Goal: Information Seeking & Learning: Learn about a topic

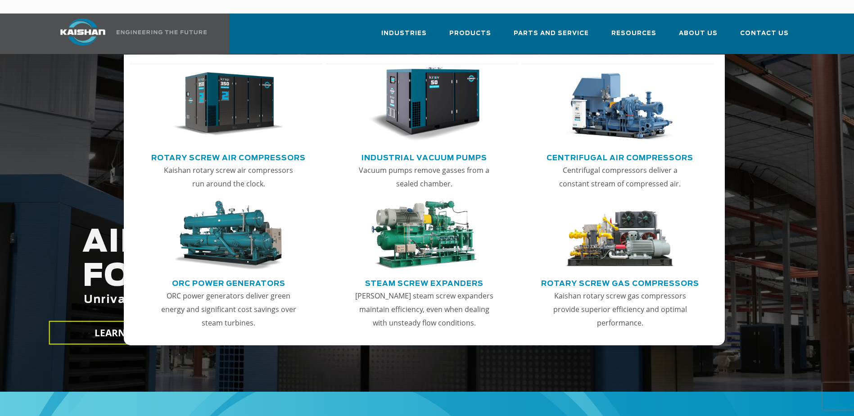
click at [449, 27] on li "Products Rotary Screw Air Compressors Kaishan rotary screw air compressors run …" at bounding box center [470, 33] width 64 height 39
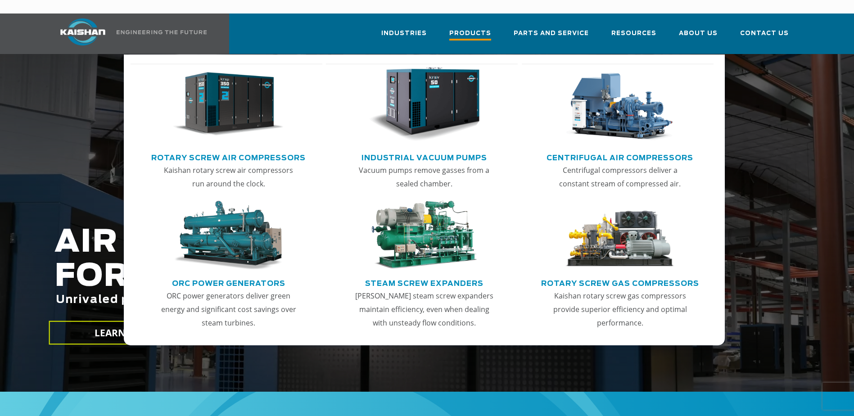
click at [465, 28] on span "Products" at bounding box center [470, 34] width 42 height 12
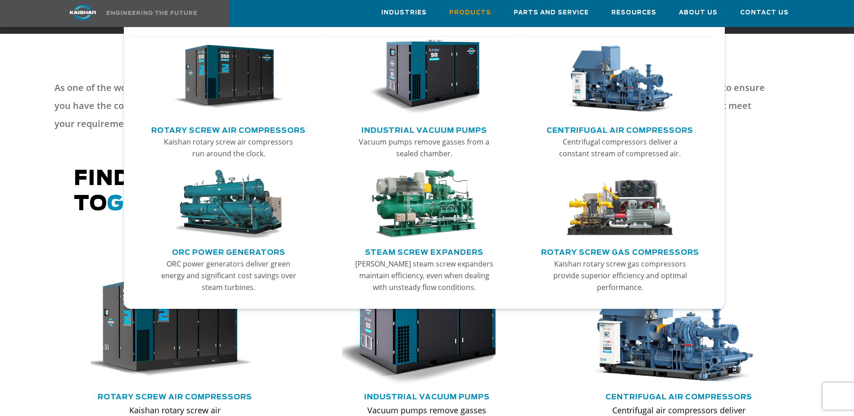
scroll to position [360, 0]
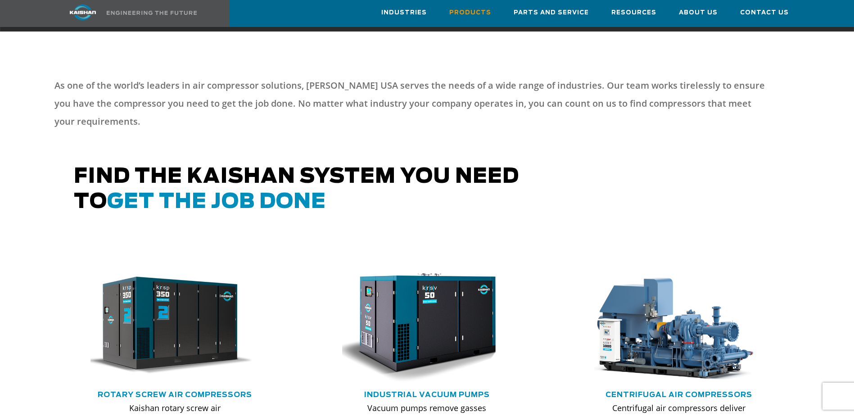
click at [749, 106] on p "As one of the world’s leaders in air compressor solutions, Kaishan USA serves t…" at bounding box center [411, 104] width 715 height 54
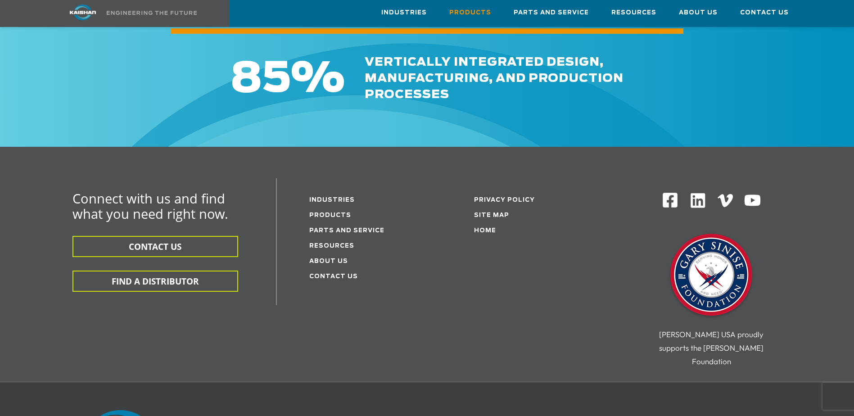
scroll to position [1441, 0]
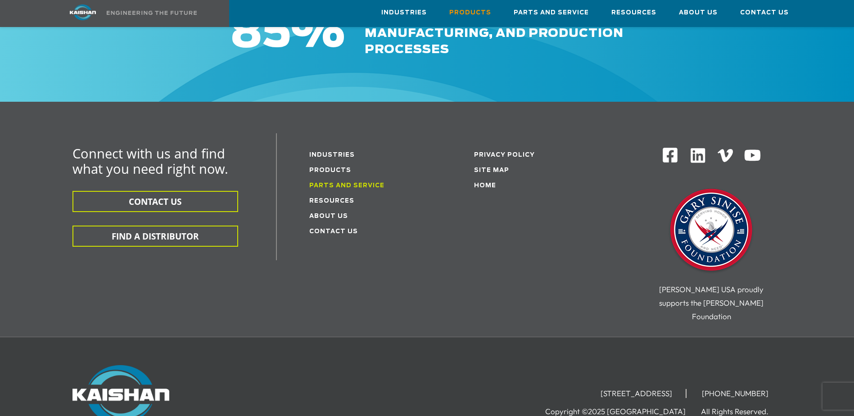
click at [378, 183] on link "Parts and service" at bounding box center [346, 186] width 75 height 6
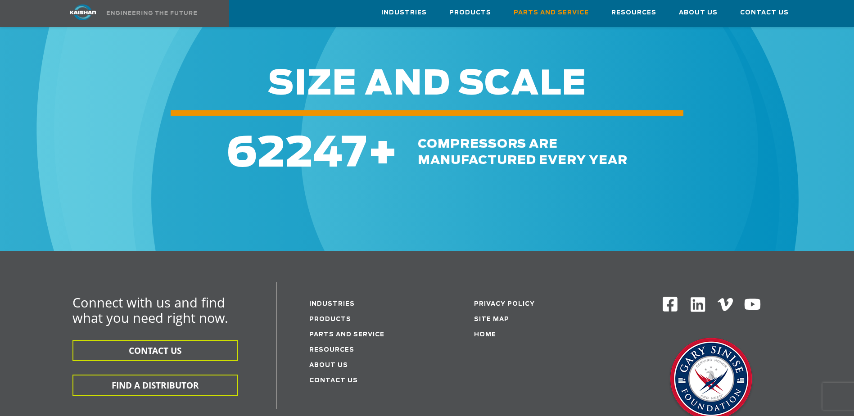
scroll to position [1171, 0]
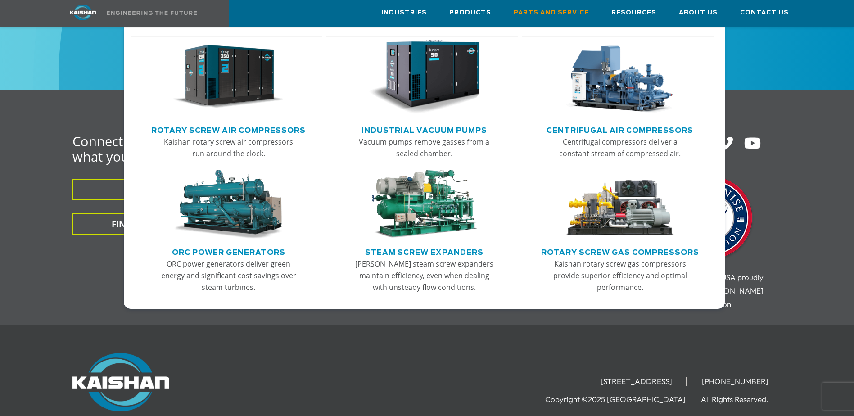
click at [616, 130] on link "Centrifugal Air Compressors" at bounding box center [620, 129] width 147 height 14
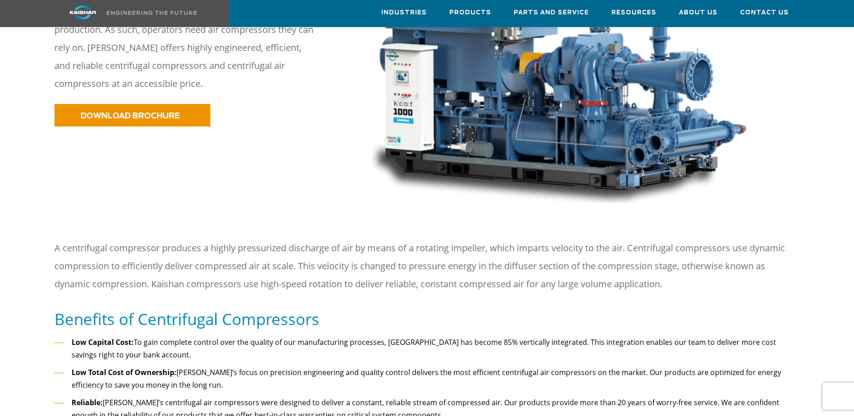
scroll to position [135, 0]
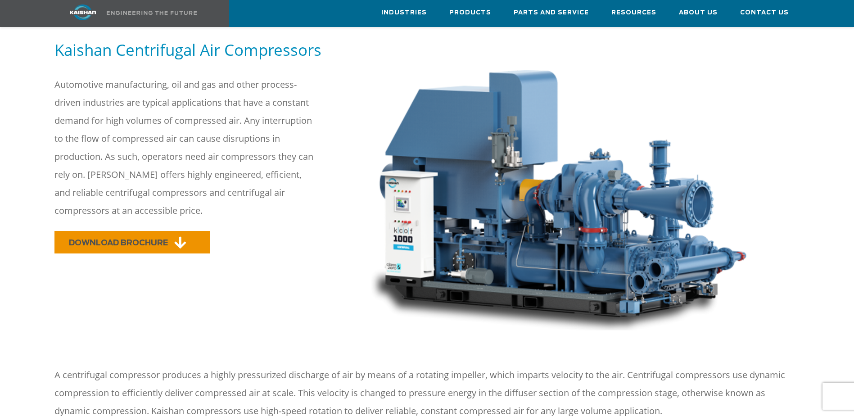
click at [131, 239] on span "DOWNLOAD BROCHURE" at bounding box center [118, 243] width 99 height 8
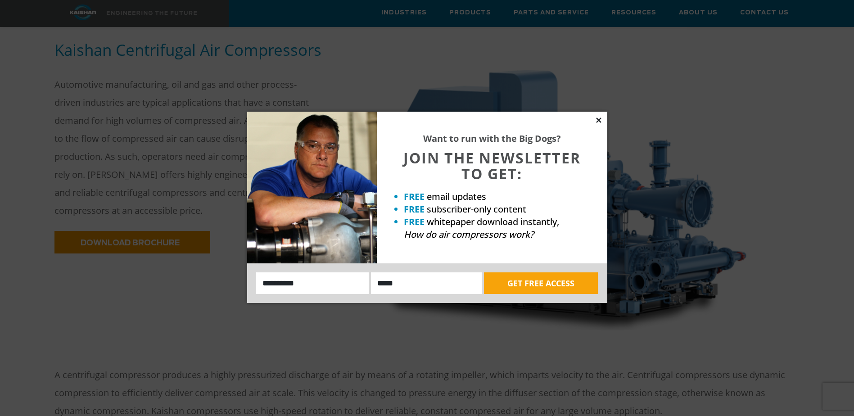
click at [600, 119] on icon at bounding box center [598, 120] width 5 height 5
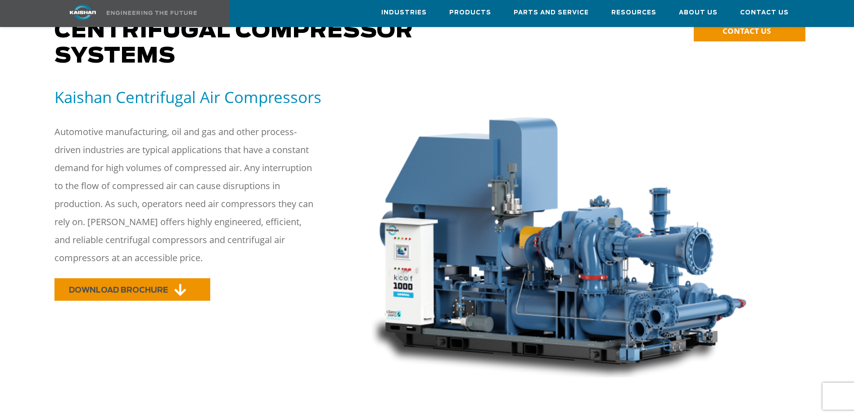
scroll to position [0, 0]
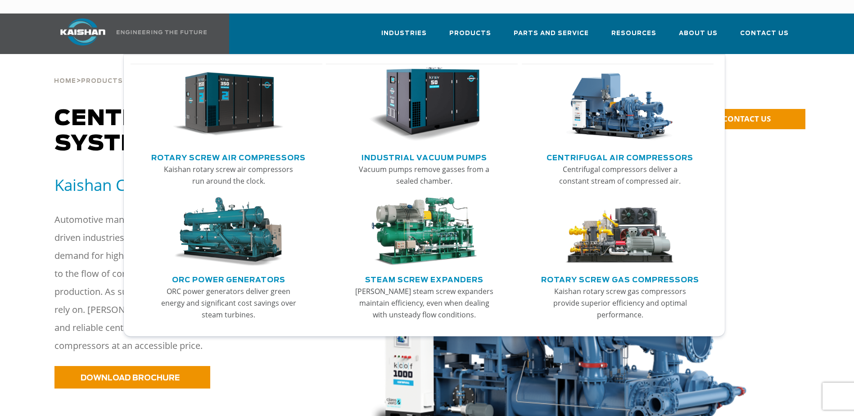
click at [417, 272] on link "Steam Screw Expanders" at bounding box center [424, 279] width 118 height 14
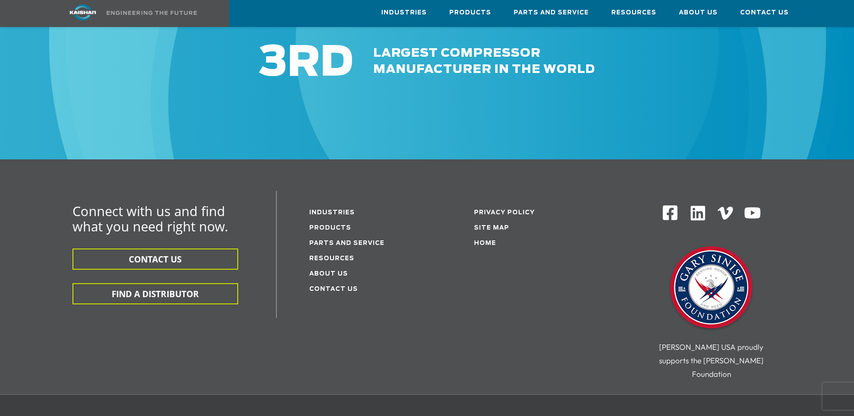
scroll to position [1126, 0]
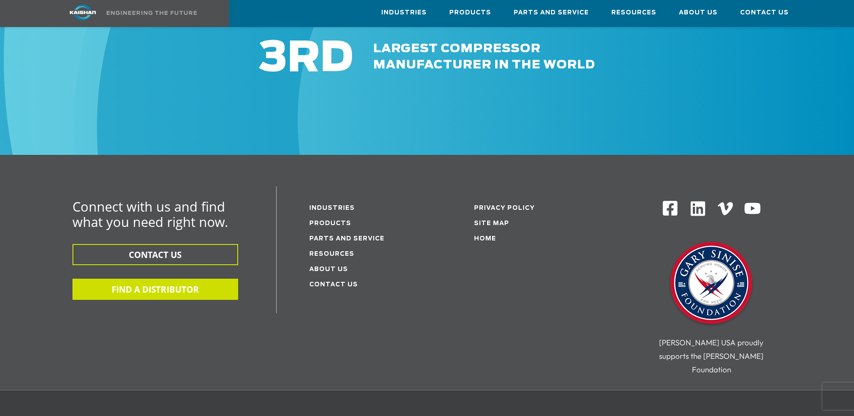
click at [194, 279] on button "FIND A DISTRIBUTOR" at bounding box center [156, 289] width 166 height 21
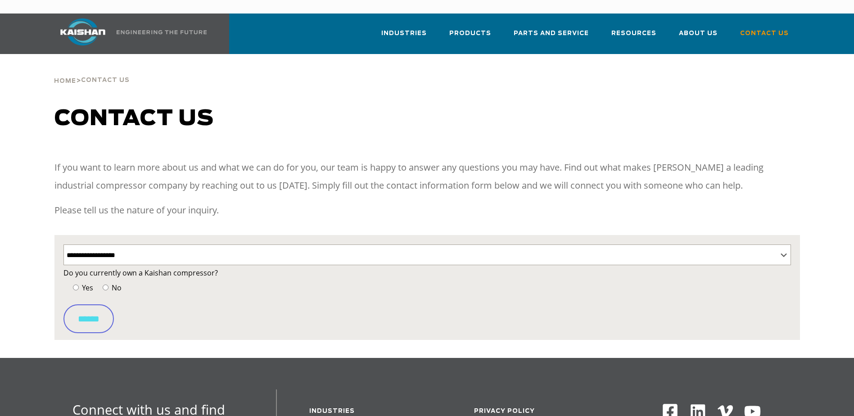
select select "**********"
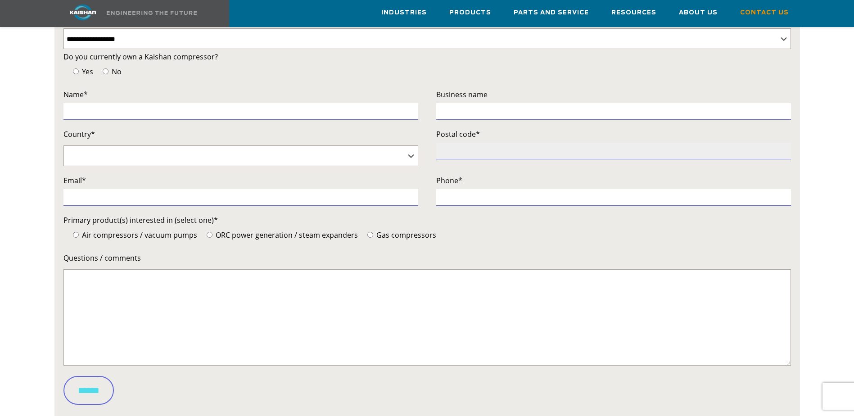
scroll to position [315, 0]
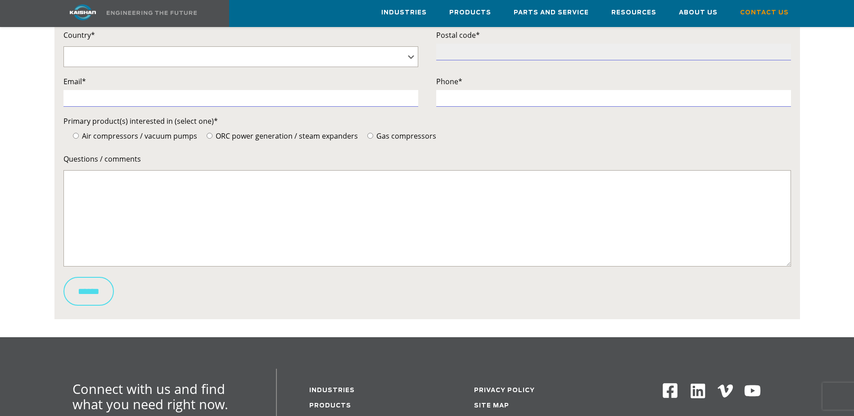
click at [80, 281] on input "******" at bounding box center [89, 291] width 50 height 29
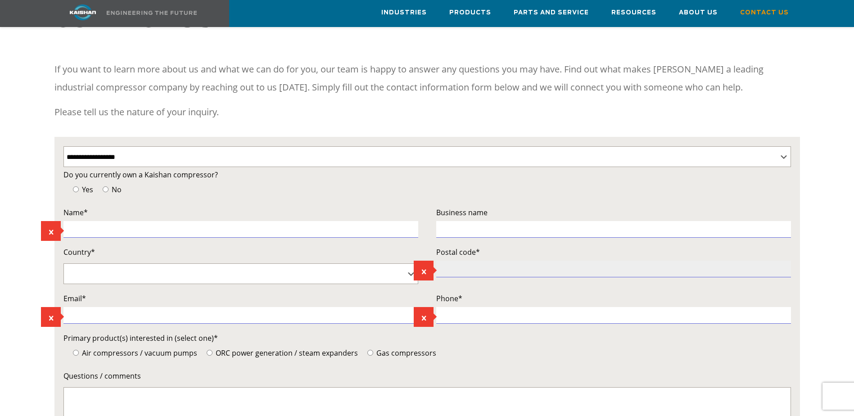
scroll to position [90, 0]
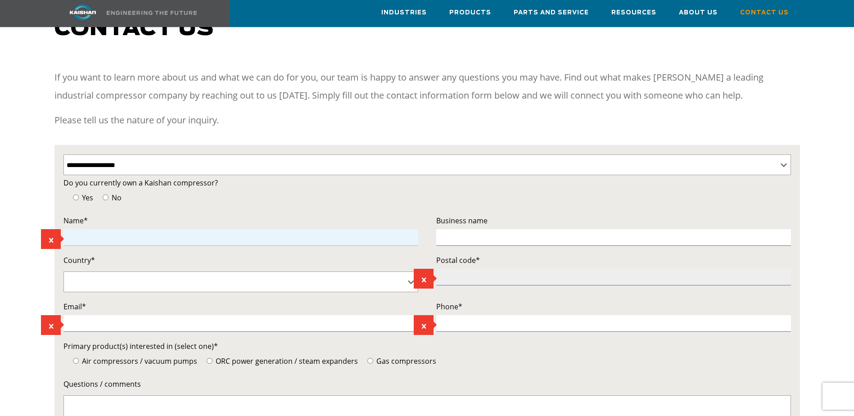
click at [112, 229] on input "Contact form" at bounding box center [241, 237] width 355 height 17
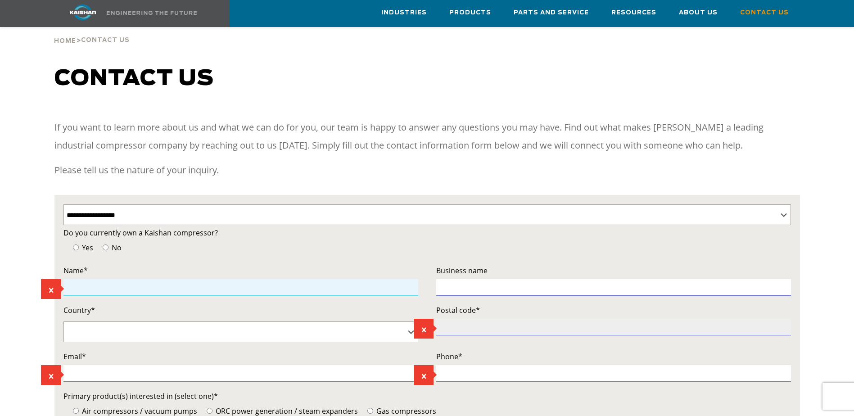
scroll to position [0, 0]
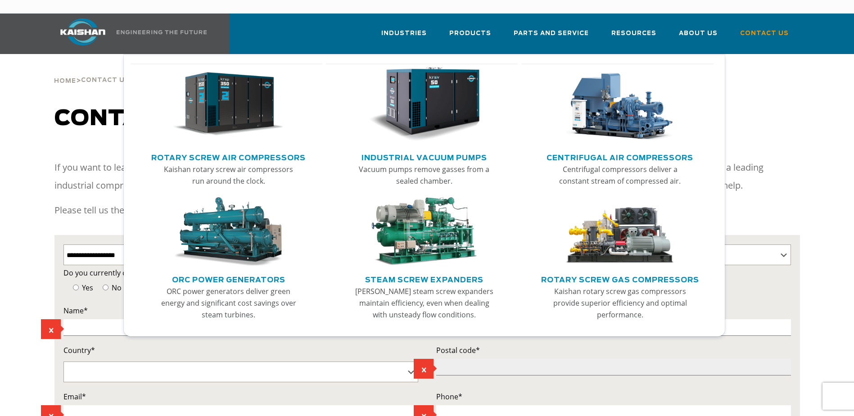
click at [564, 150] on link "Centrifugal Air Compressors" at bounding box center [620, 157] width 147 height 14
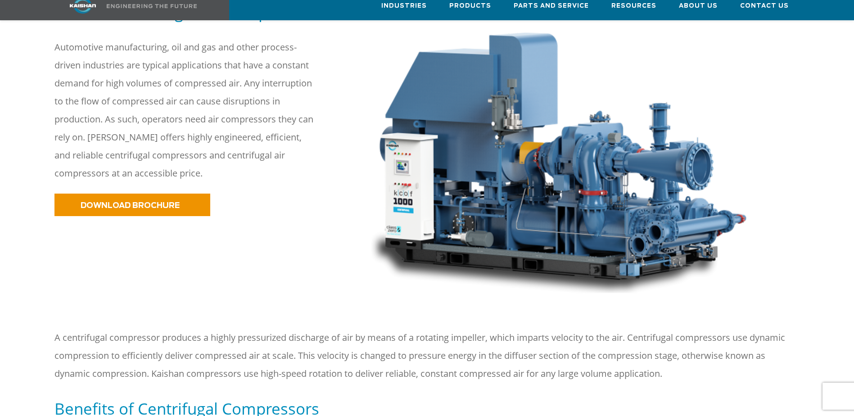
scroll to position [180, 0]
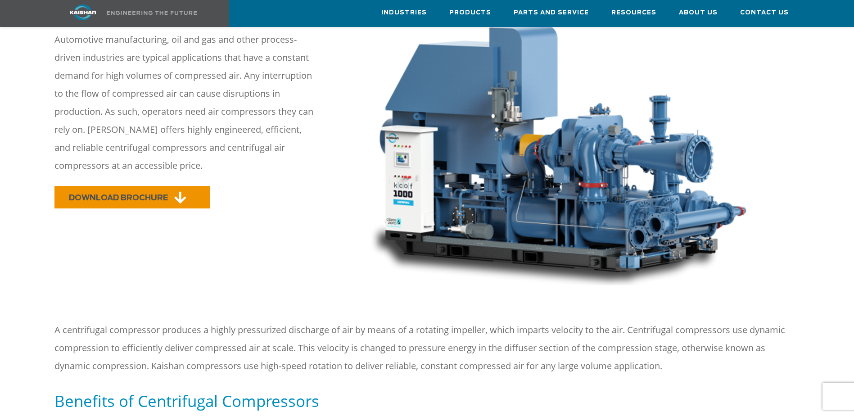
click at [157, 194] on span "DOWNLOAD BROCHURE" at bounding box center [118, 198] width 99 height 8
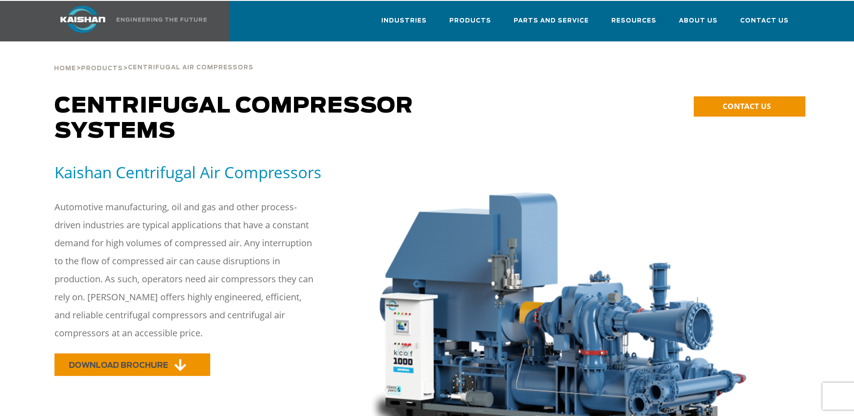
scroll to position [0, 0]
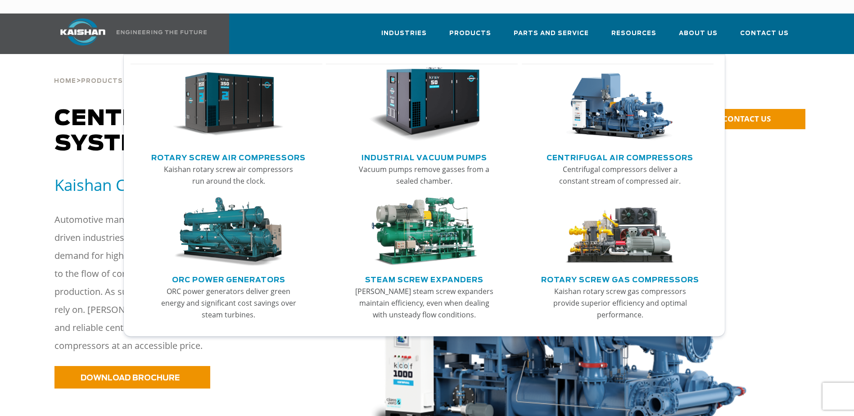
click at [627, 272] on link "Rotary Screw Gas Compressors" at bounding box center [620, 279] width 158 height 14
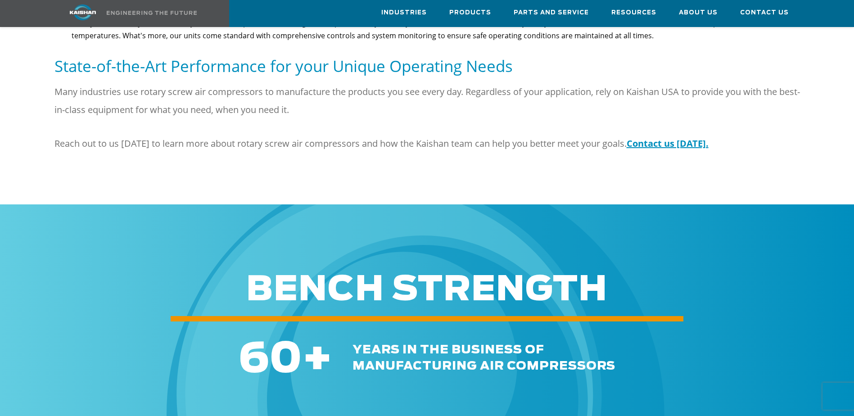
scroll to position [1216, 0]
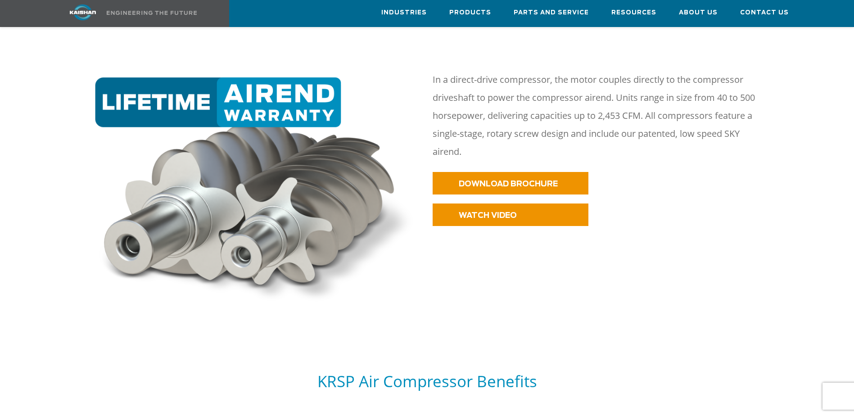
scroll to position [495, 0]
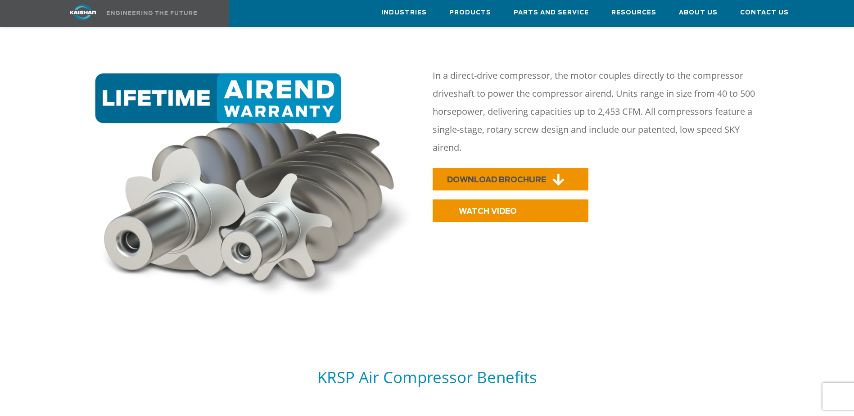
click at [565, 168] on link "DOWNLOAD BROCHURE" at bounding box center [511, 179] width 156 height 23
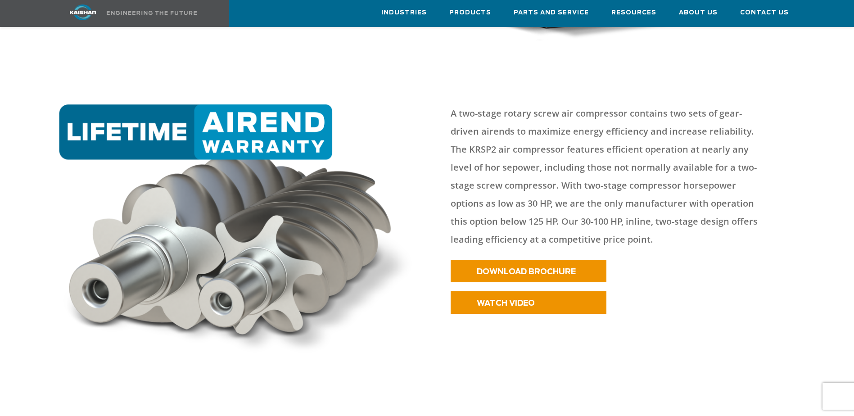
scroll to position [495, 0]
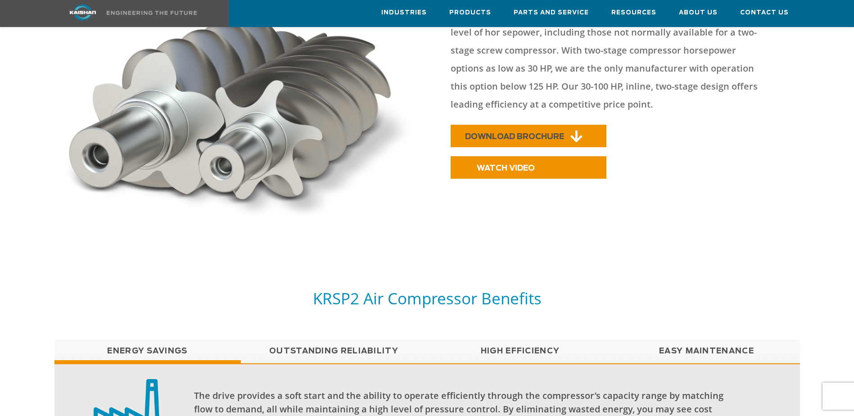
click at [568, 125] on link "DOWNLOAD BROCHURE" at bounding box center [529, 136] width 156 height 23
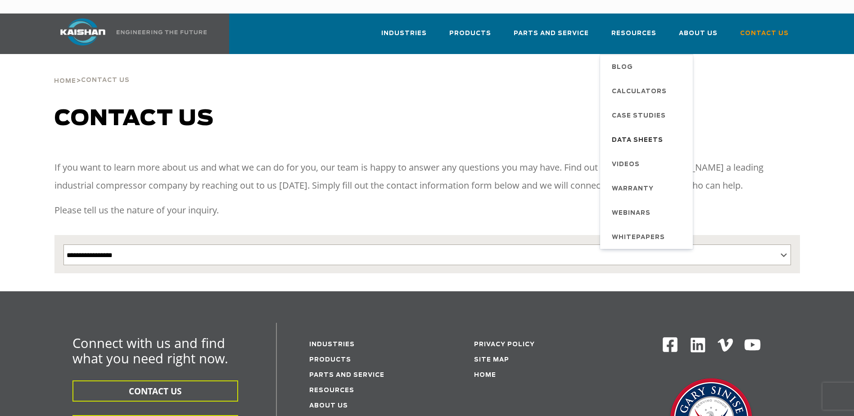
click at [660, 133] on span "Data Sheets" at bounding box center [637, 140] width 51 height 15
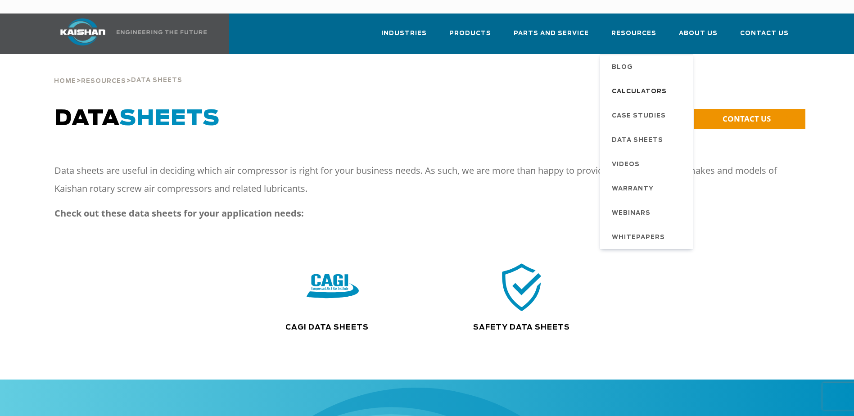
click at [631, 84] on span "Calculators" at bounding box center [639, 91] width 55 height 15
